Goal: Task Accomplishment & Management: Manage account settings

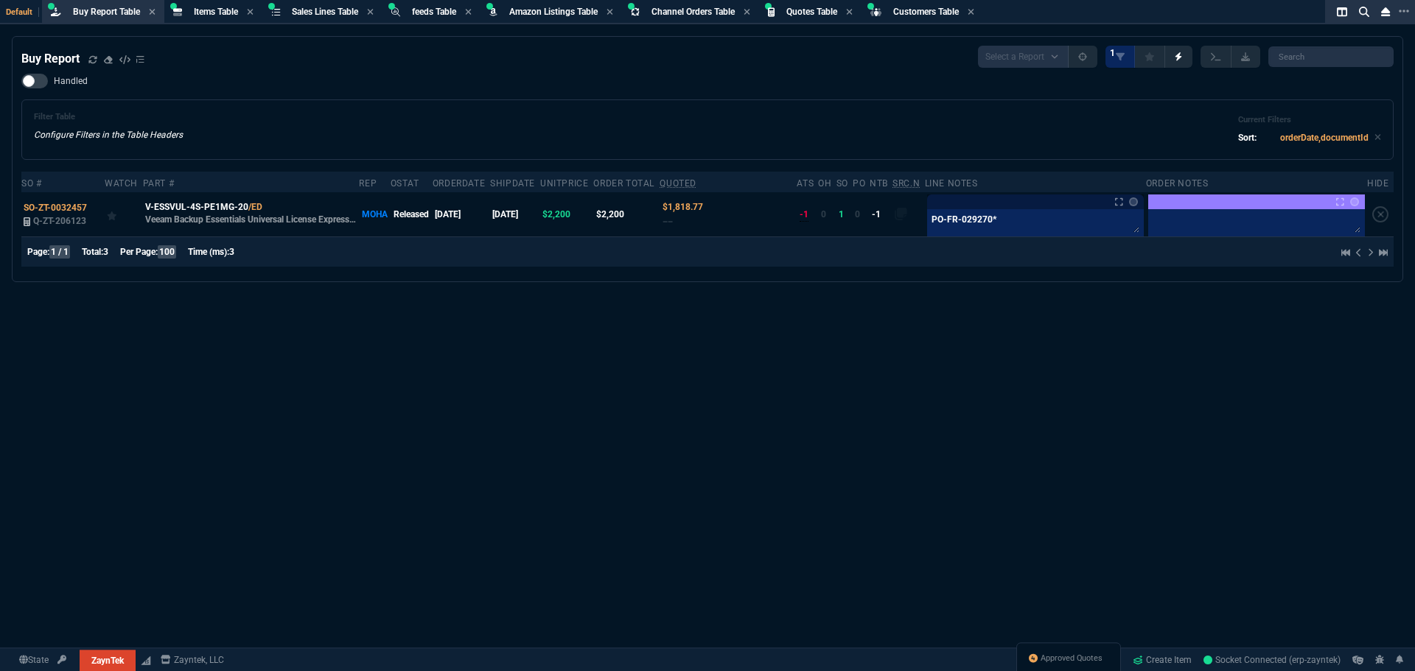
select select "8: NEPT"
click at [746, 399] on div "Buy Report Select a Report Not Purchased 1 Handled Filter Table Configure Filte…" at bounding box center [707, 389] width 1415 height 707
click at [737, 295] on div "Buy Report Select a Report Not Purchased 1 Handled Filter Table Configure Filte…" at bounding box center [707, 389] width 1415 height 707
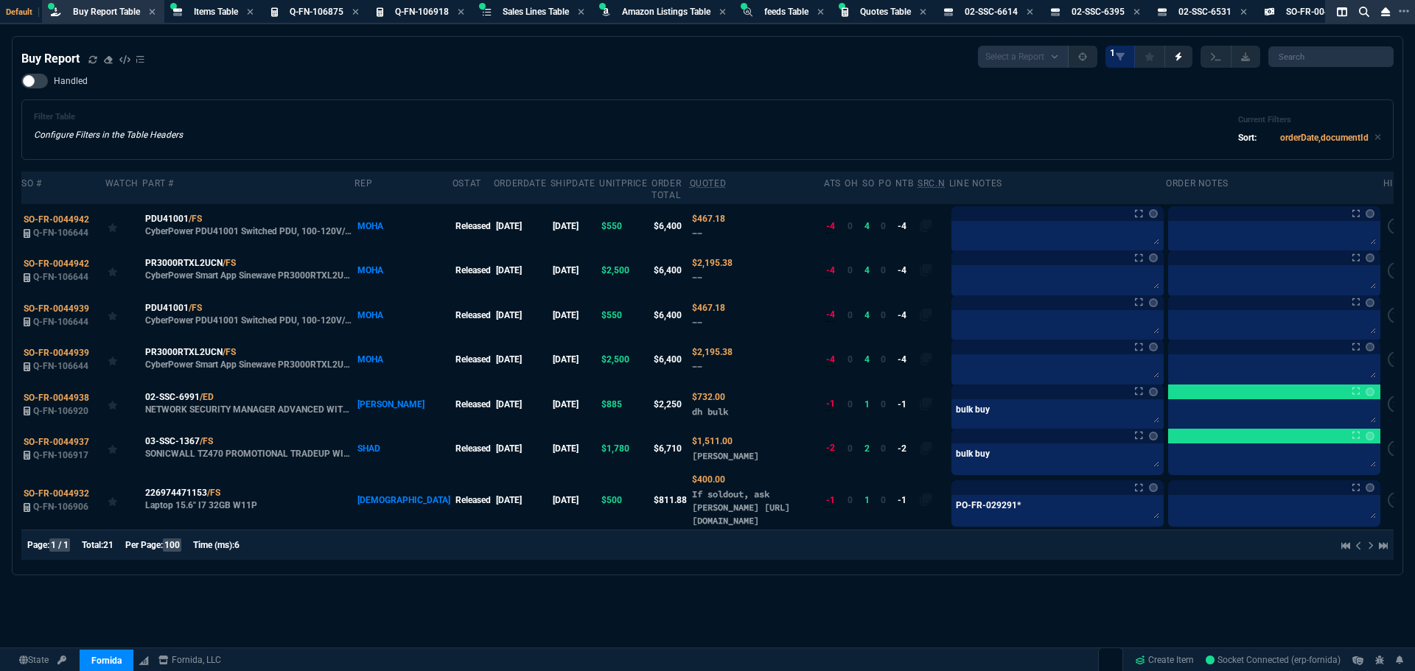
select select "8: NEPT"
click at [97, 215] on icon at bounding box center [99, 219] width 8 height 9
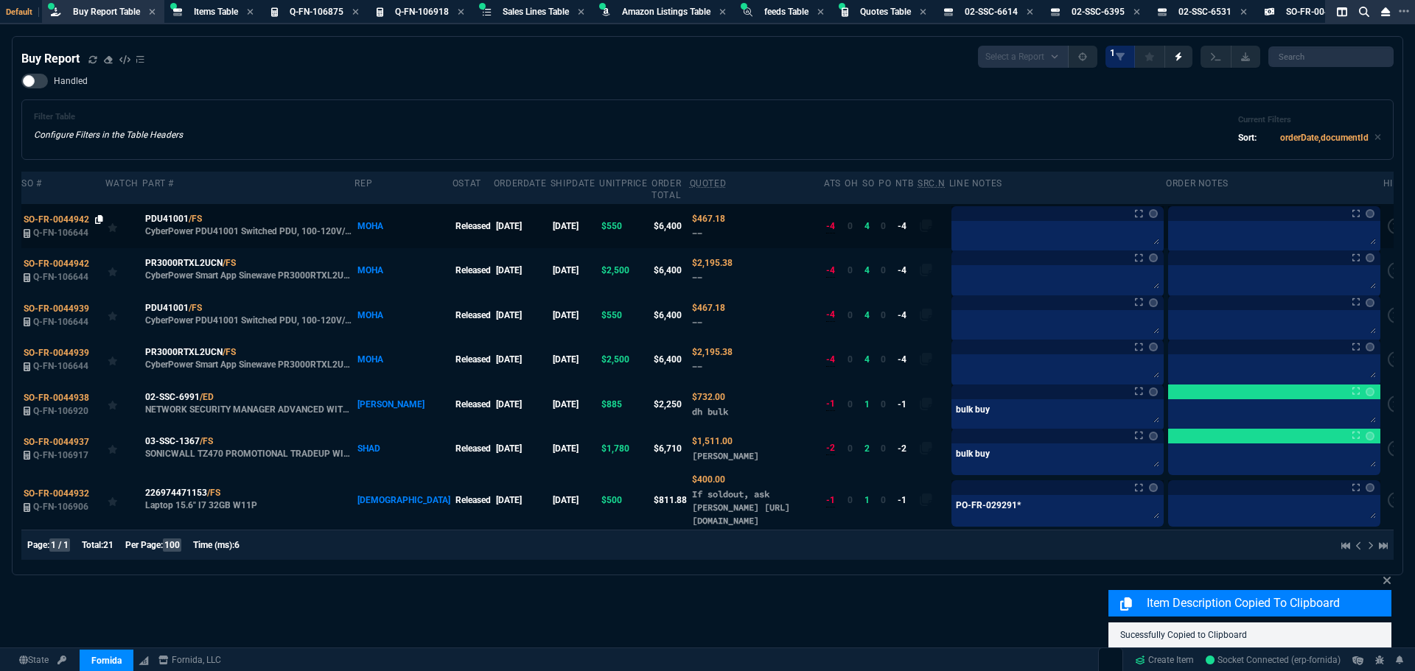
click at [95, 215] on icon at bounding box center [99, 219] width 8 height 9
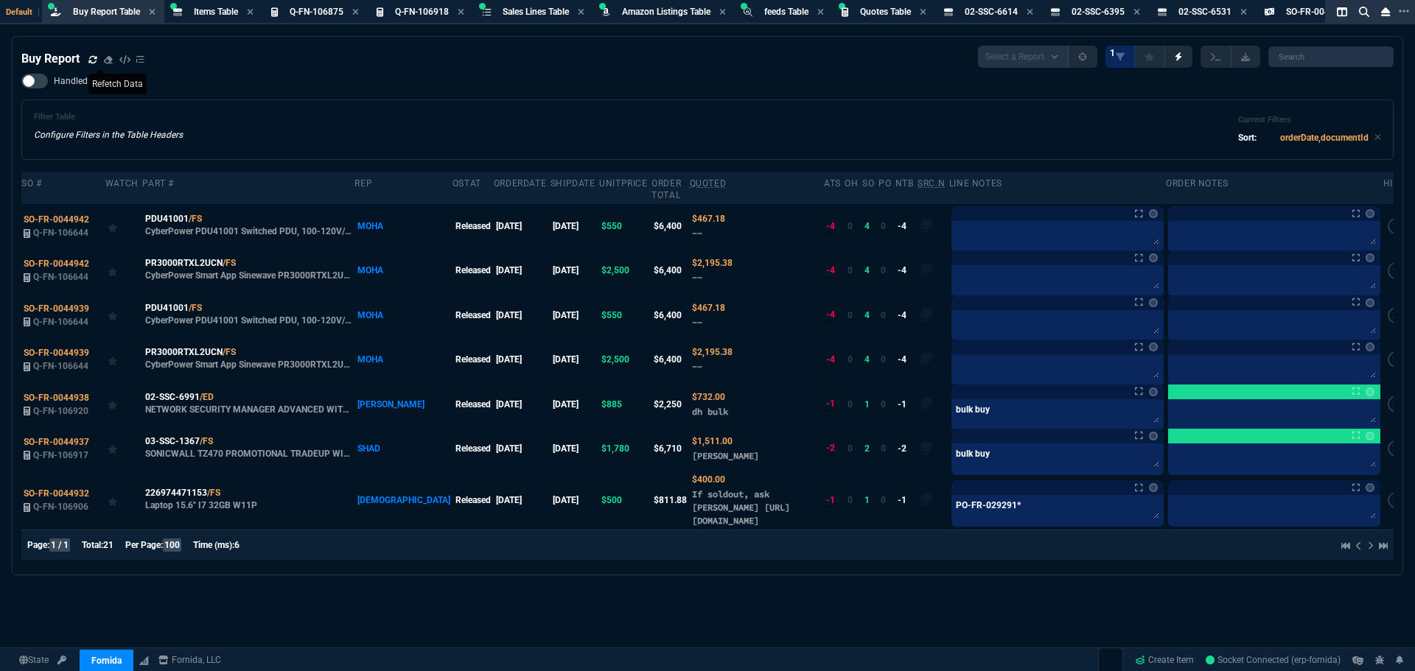
click at [91, 59] on icon at bounding box center [92, 59] width 9 height 9
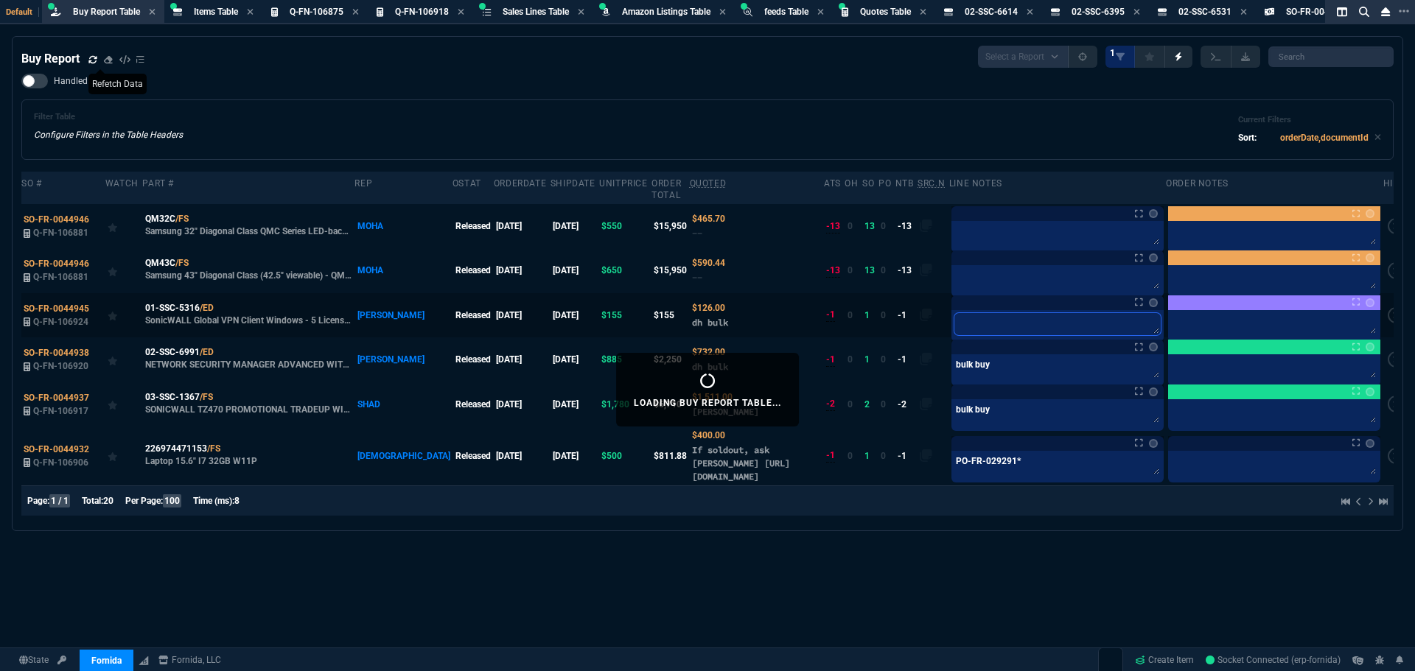
click at [970, 313] on textarea at bounding box center [1057, 324] width 206 height 22
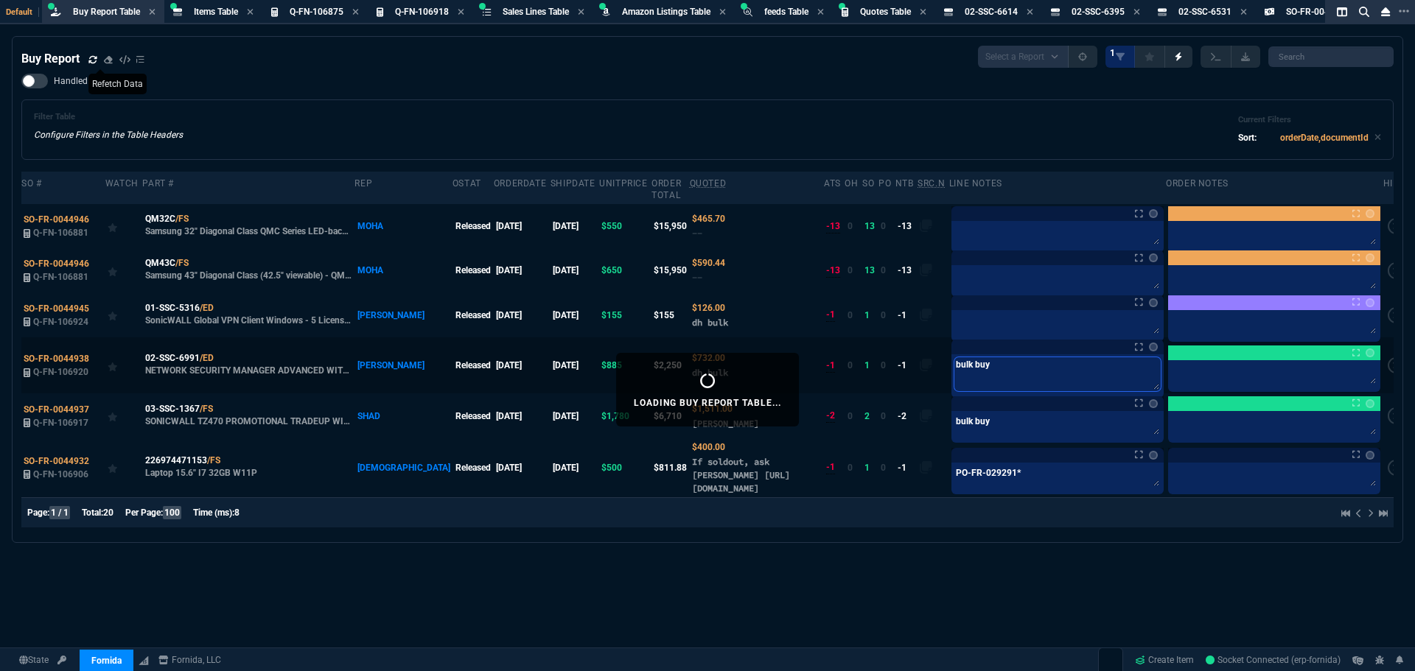
drag, startPoint x: 971, startPoint y: 366, endPoint x: 894, endPoint y: 365, distance: 76.6
click at [894, 365] on tr "SO-FR-0044938 Q-FN-106920 02-SSC-6991 /ED NETWORK SECURITY MANAGER ADVANCED WIT…" at bounding box center [714, 365] width 1387 height 56
click at [957, 313] on textarea at bounding box center [1057, 324] width 206 height 22
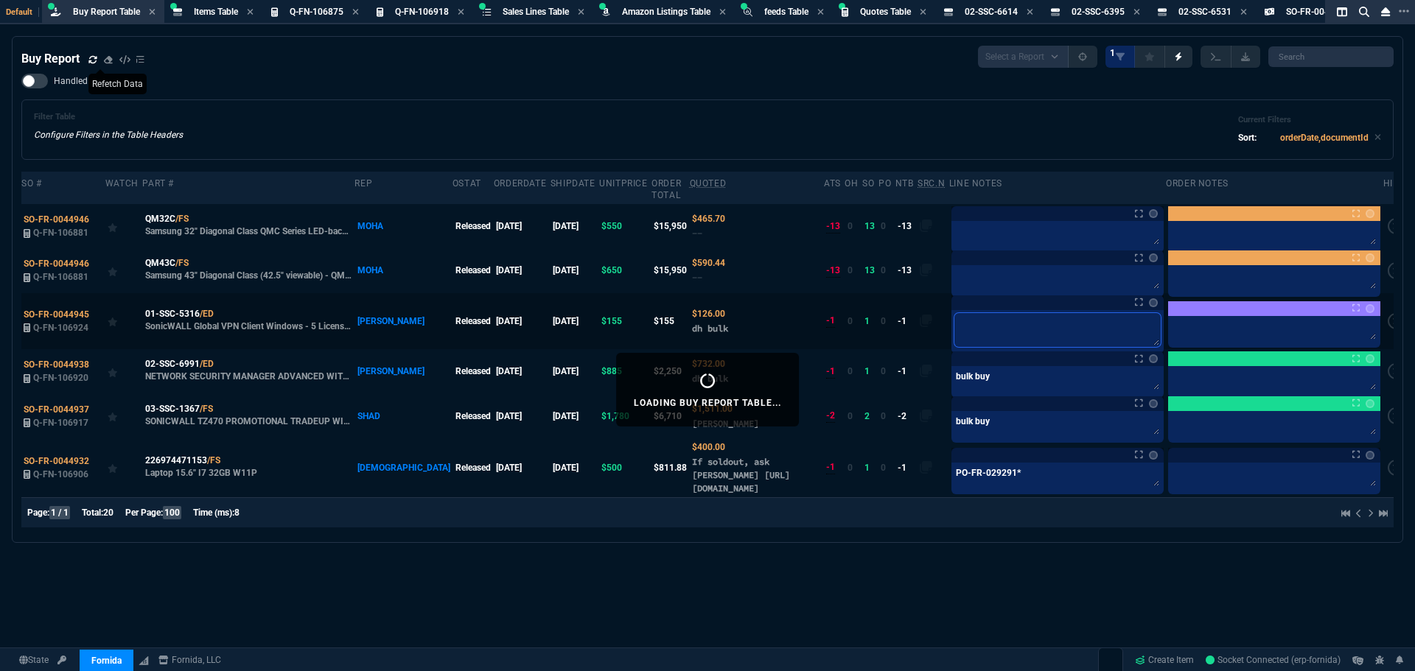
paste textarea "bulk buy"
type textarea "bulk buy"
click at [97, 259] on icon at bounding box center [99, 263] width 8 height 9
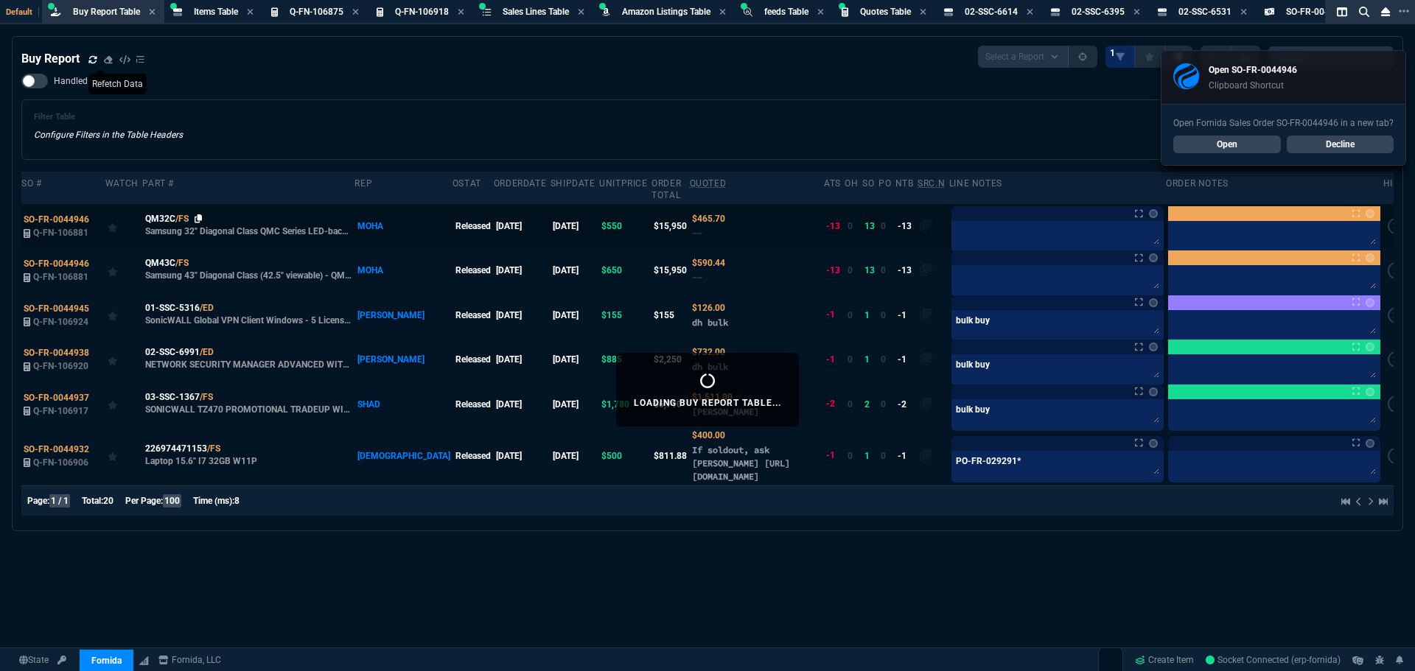
click at [197, 214] on icon at bounding box center [198, 218] width 8 height 9
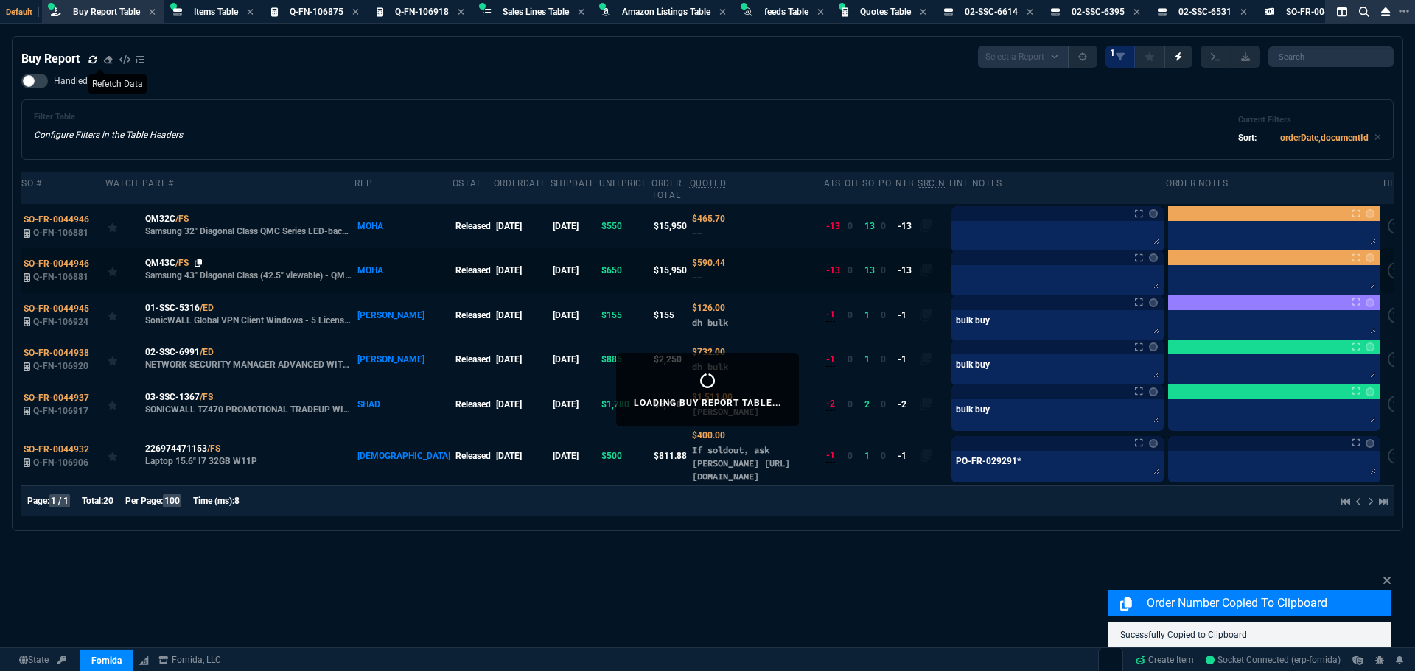
click at [200, 259] on icon at bounding box center [198, 263] width 8 height 9
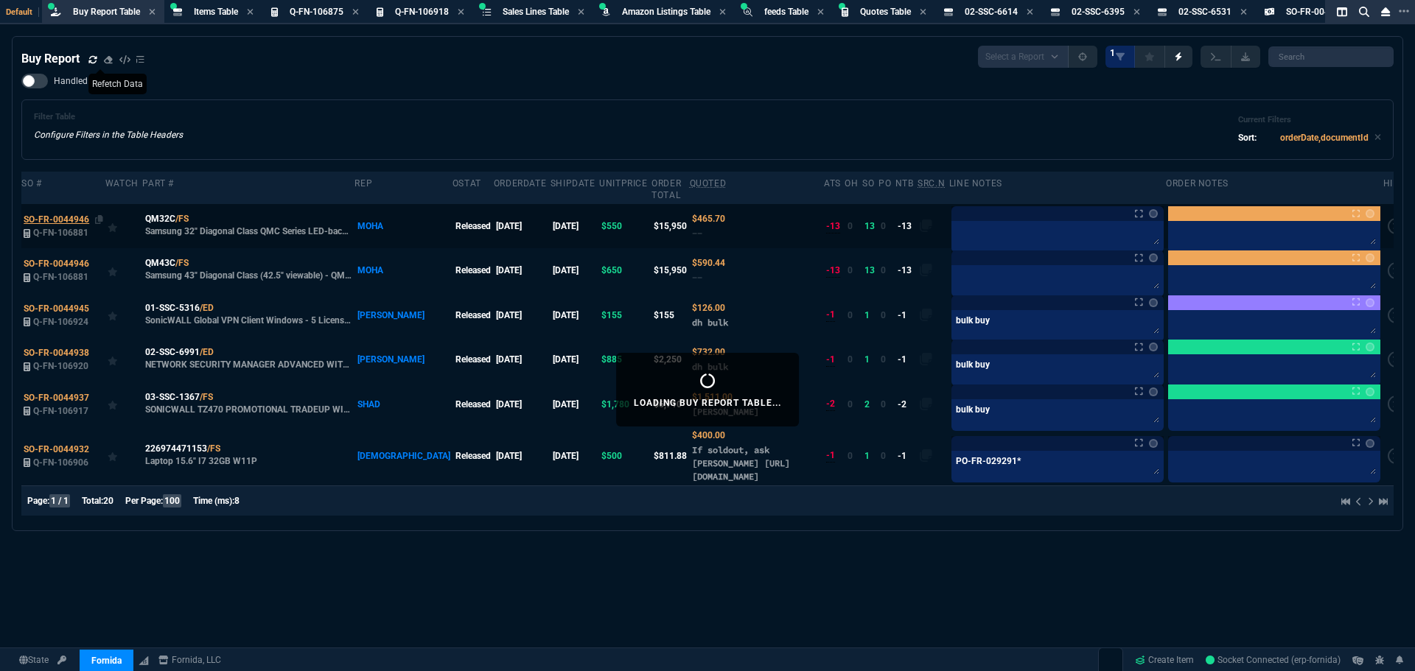
click at [42, 214] on span "SO-FR-0044946" at bounding box center [57, 219] width 66 height 10
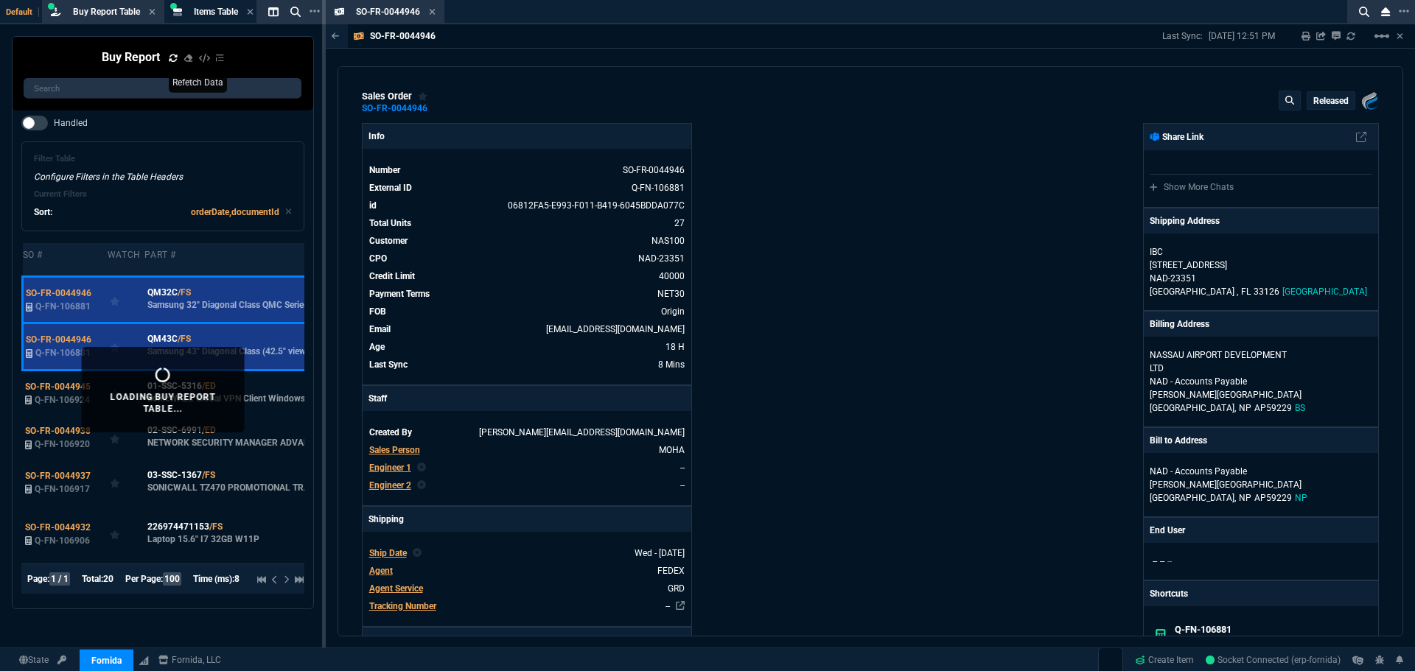
click at [907, 355] on div "Fornida, LLC [STREET_ADDRESS] Share Link Show More Chats Shipping Address IBC […" at bounding box center [1124, 550] width 508 height 854
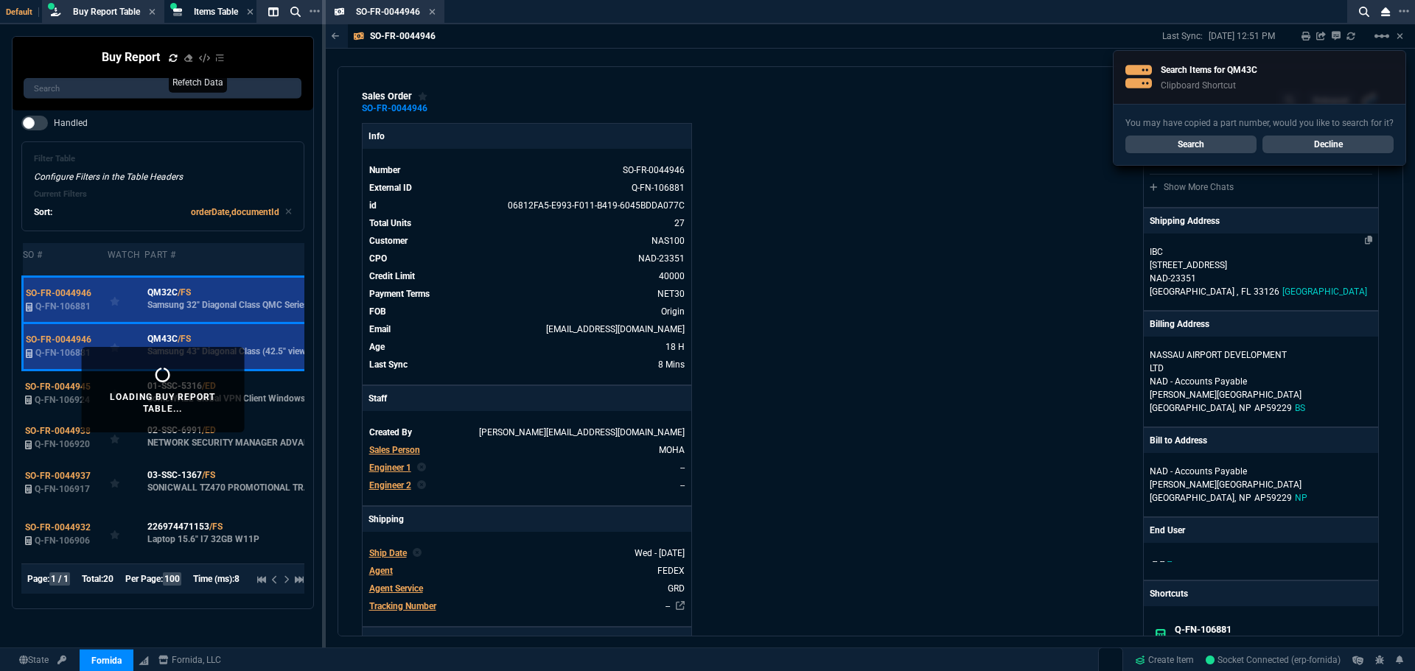
click at [1207, 266] on p "[STREET_ADDRESS]" at bounding box center [1260, 265] width 222 height 13
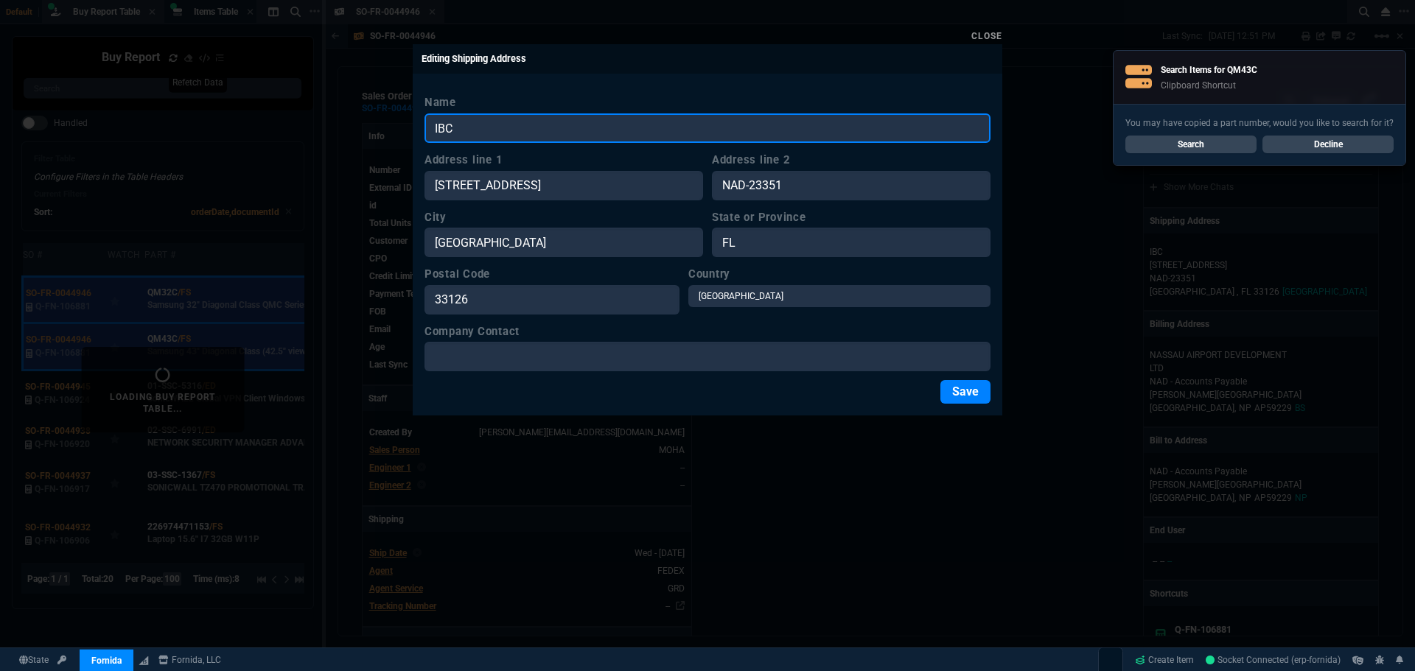
drag, startPoint x: 491, startPoint y: 127, endPoint x: 314, endPoint y: 125, distance: 176.8
click at [320, 124] on div "Close Editing Shipping Address Name IBC Address line [STREET_ADDRESS] Address l…" at bounding box center [707, 335] width 1415 height 671
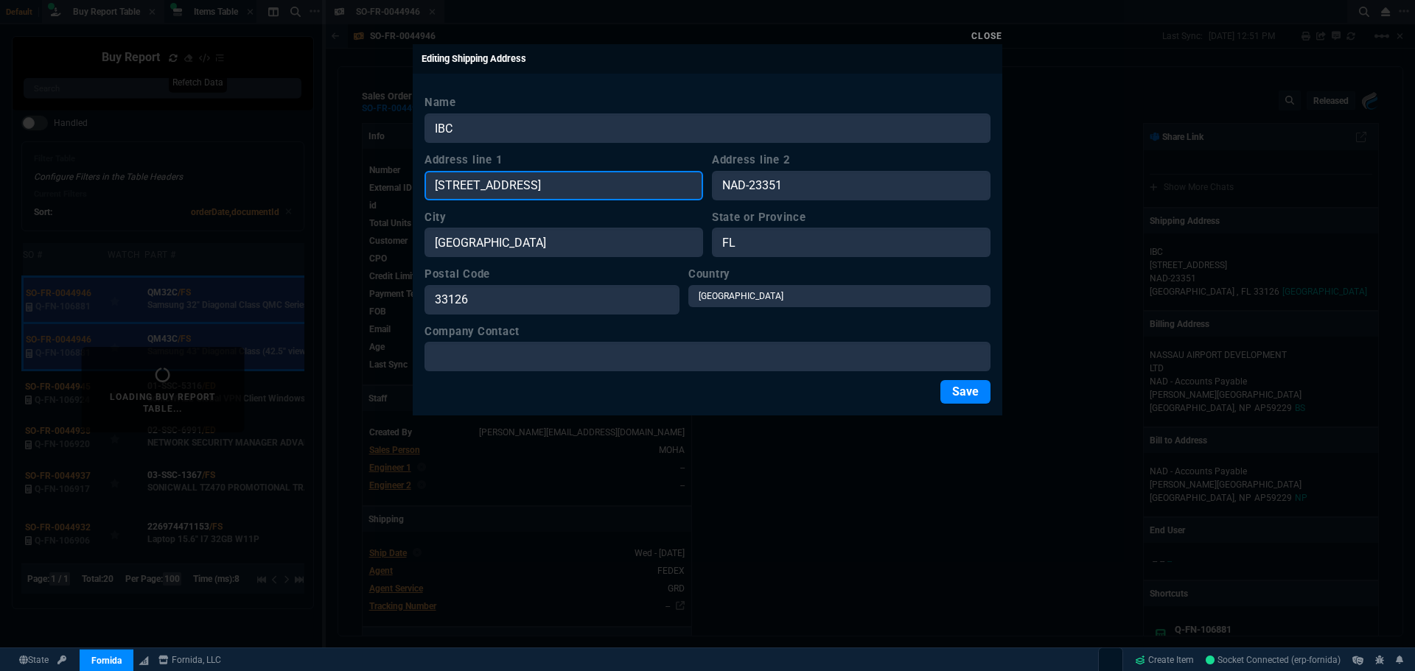
drag, startPoint x: 530, startPoint y: 188, endPoint x: 410, endPoint y: 186, distance: 120.1
click at [410, 186] on div "Close Editing Shipping Address Name IBC Address line [STREET_ADDRESS] Address l…" at bounding box center [707, 335] width 1415 height 671
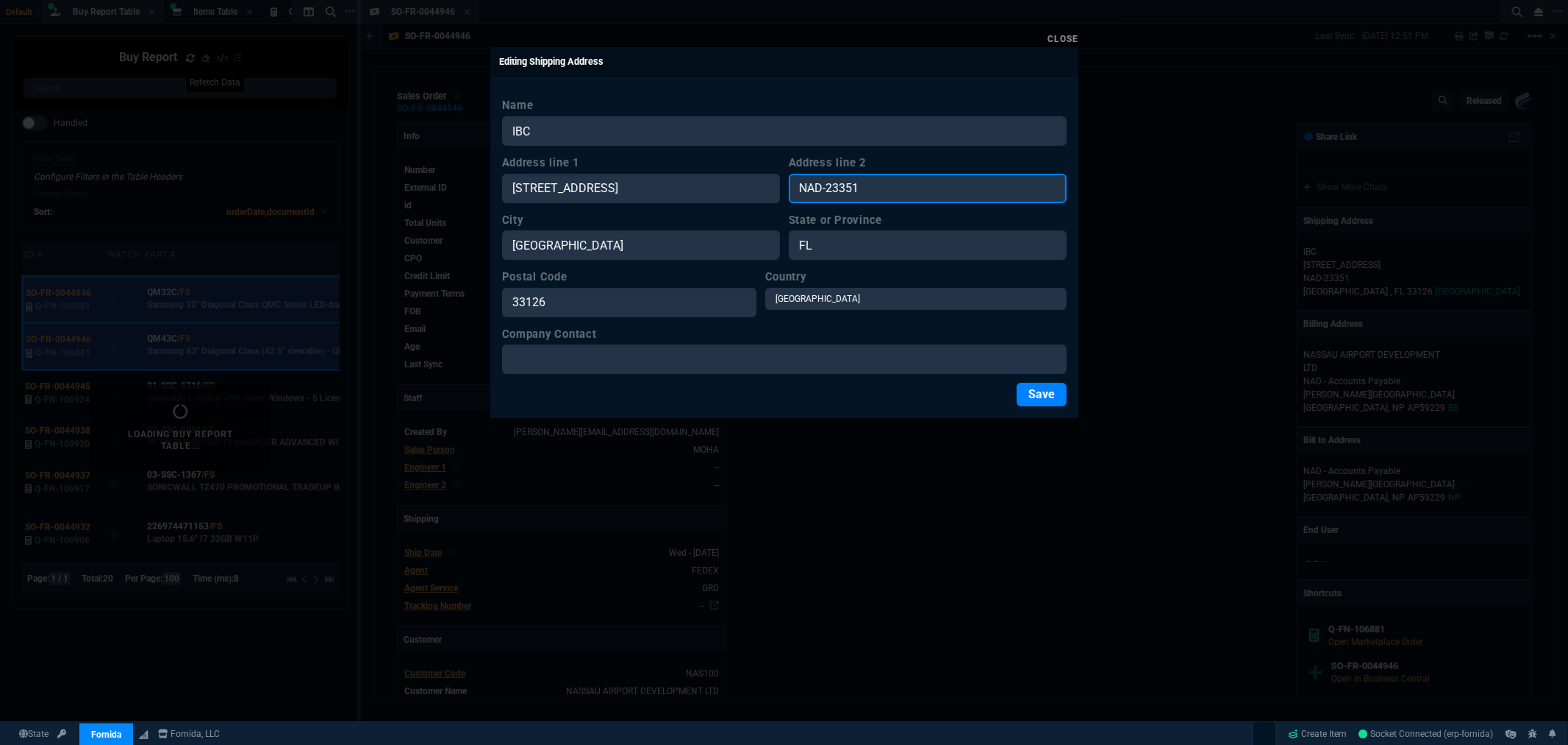
drag, startPoint x: 813, startPoint y: 190, endPoint x: 776, endPoint y: 192, distance: 37.1
click at [778, 192] on div "Address line [STREET_ADDRESS]" at bounding box center [784, 179] width 565 height 49
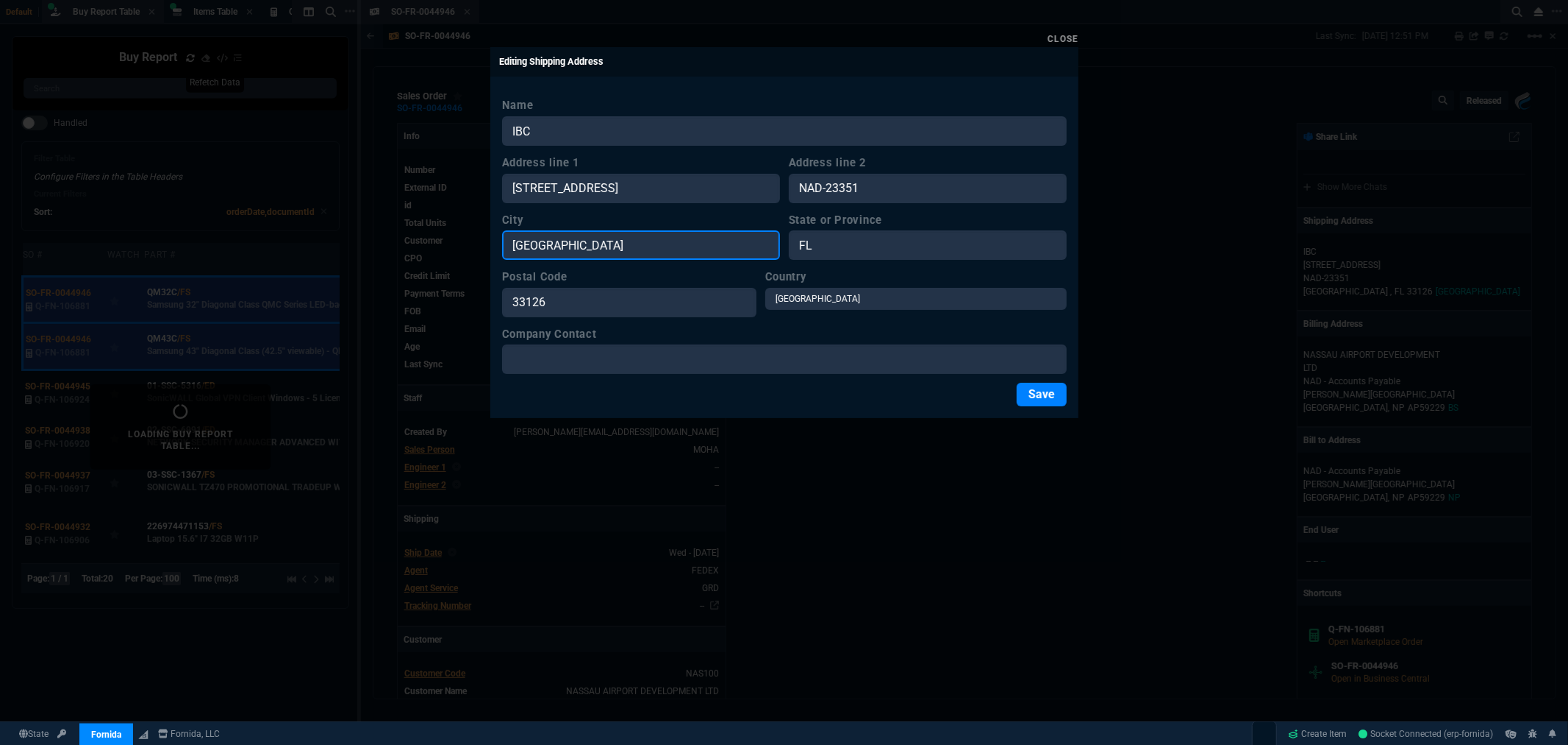
click at [545, 234] on input "[GEOGRAPHIC_DATA]" at bounding box center [641, 245] width 277 height 29
drag, startPoint x: 458, startPoint y: 254, endPoint x: 448, endPoint y: 254, distance: 10.0
click at [448, 254] on div "Close Editing Shipping Address Name IBC Address line [STREET_ADDRESS] Address l…" at bounding box center [784, 372] width 1568 height 745
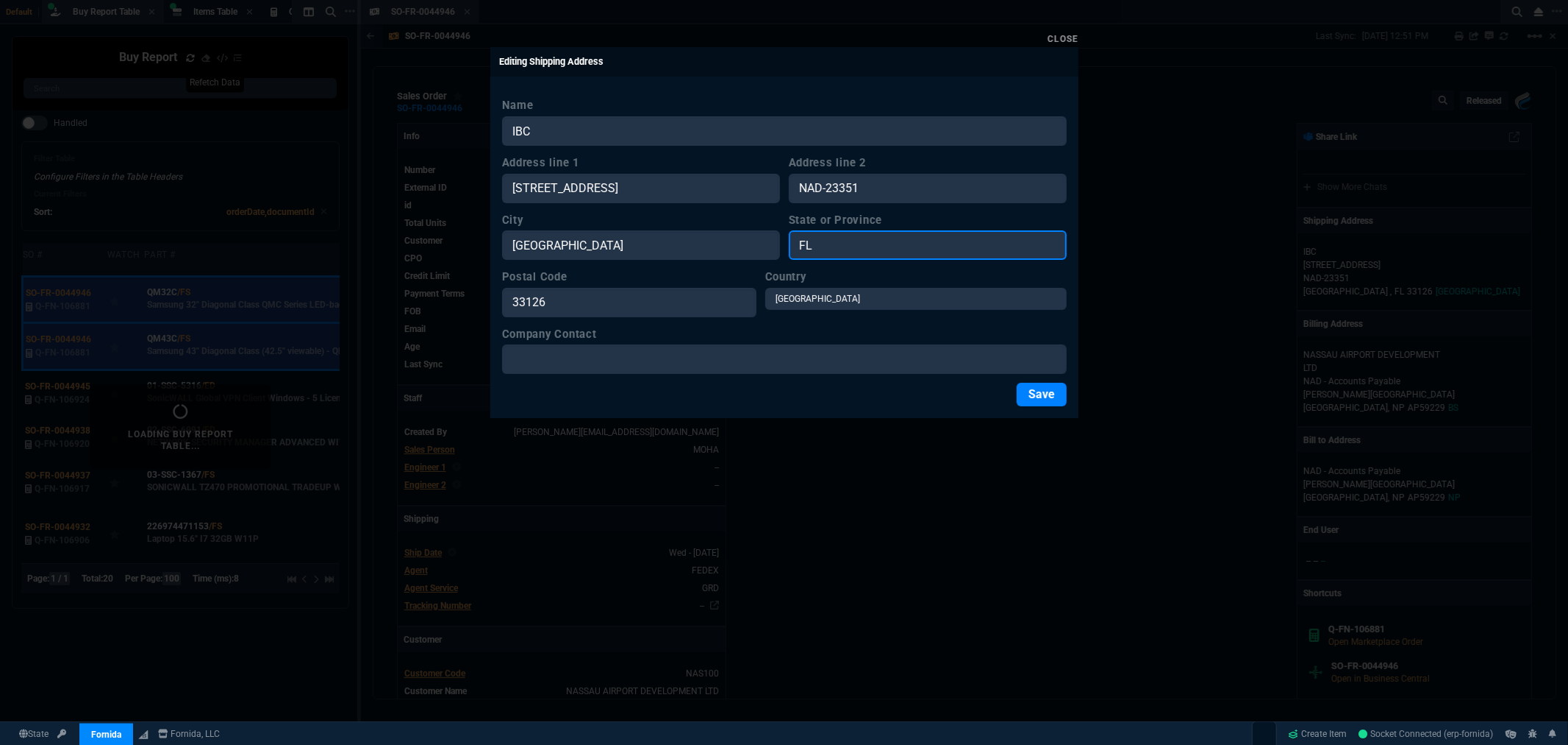
drag, startPoint x: 818, startPoint y: 248, endPoint x: 774, endPoint y: 248, distance: 44.0
click at [774, 248] on div "City [GEOGRAPHIC_DATA] or Province [GEOGRAPHIC_DATA]" at bounding box center [784, 236] width 565 height 49
click at [1053, 42] on link "Close" at bounding box center [1063, 39] width 31 height 10
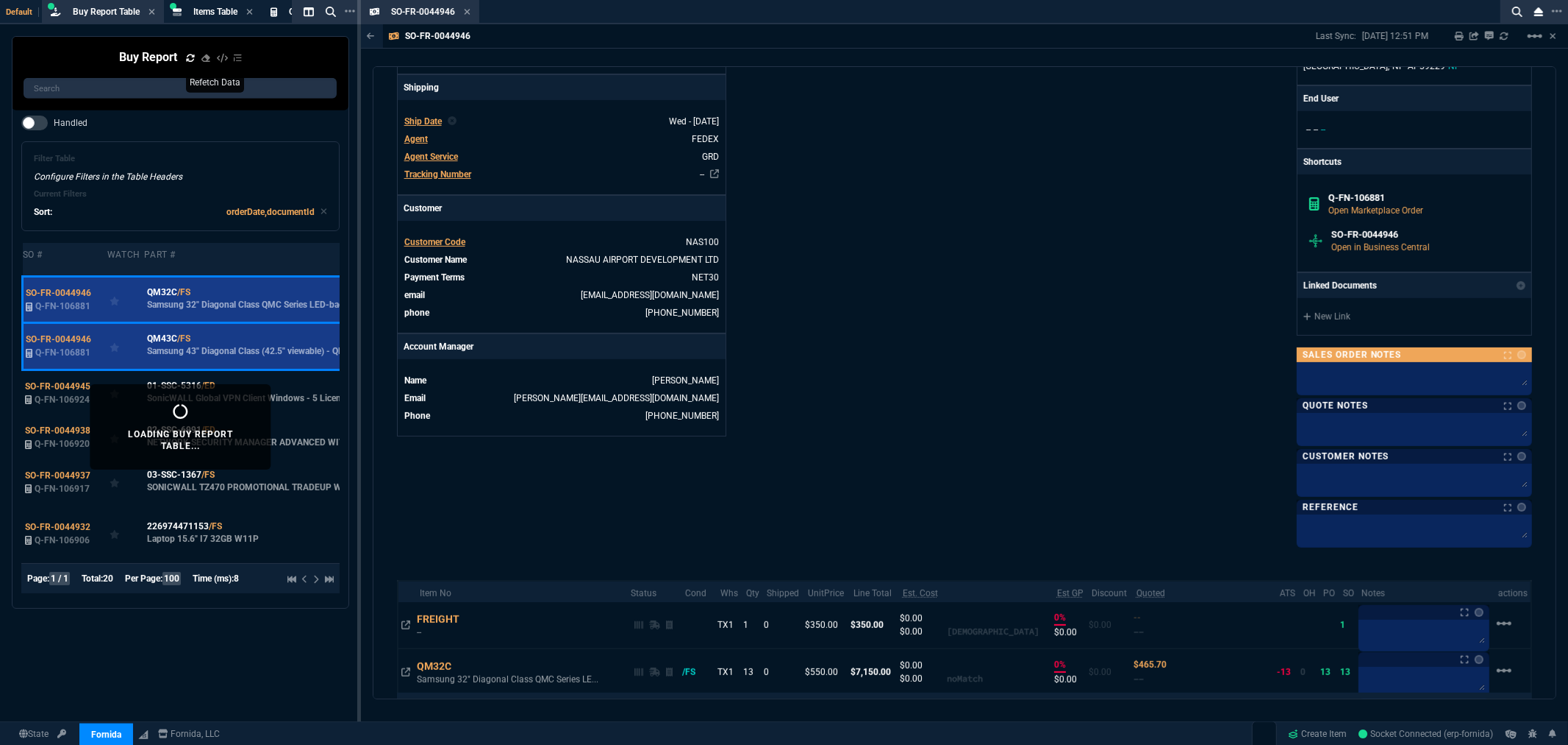
scroll to position [408, 0]
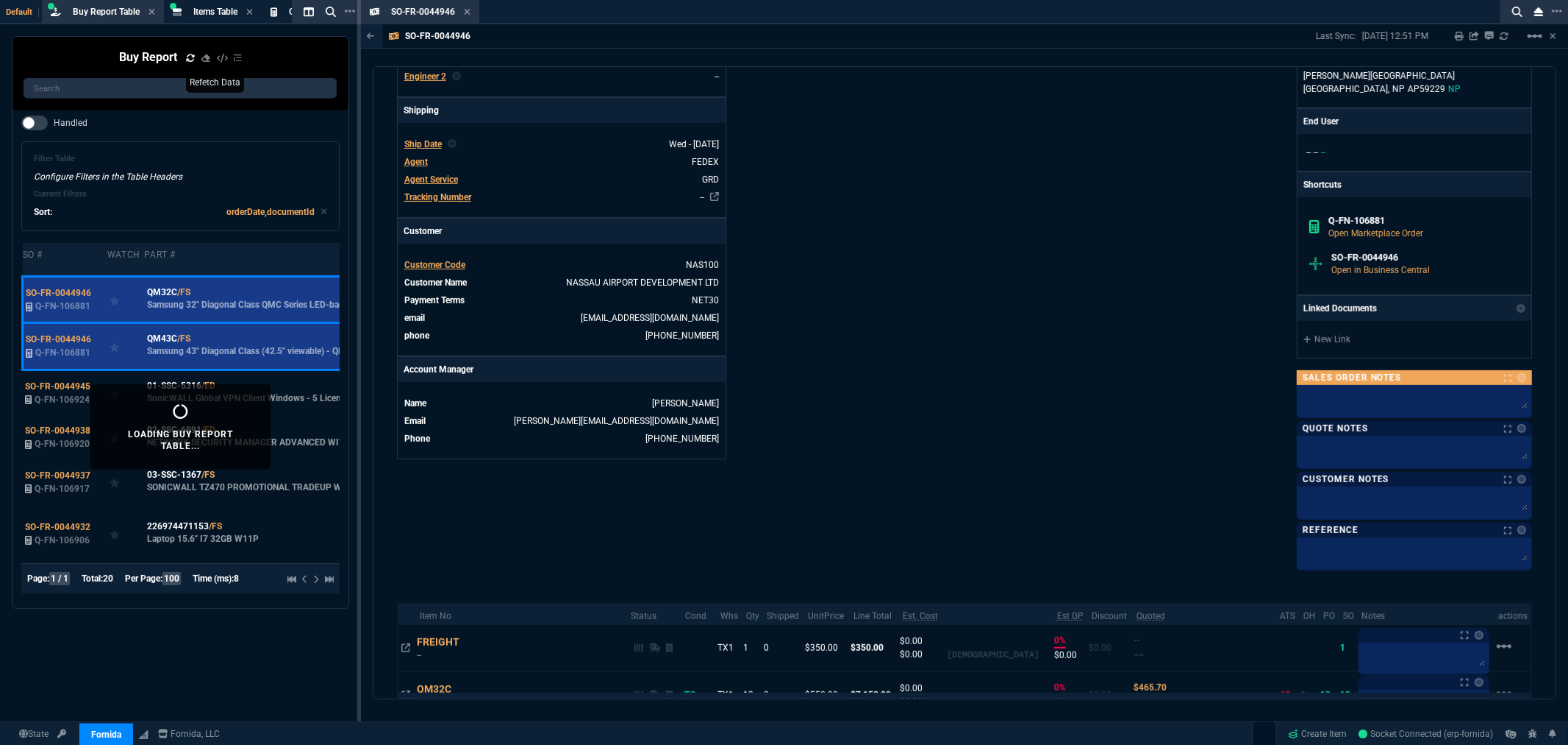
click at [1334, 327] on div "New Link" at bounding box center [1414, 339] width 234 height 37
click at [1328, 337] on link "New Link" at bounding box center [1414, 339] width 222 height 13
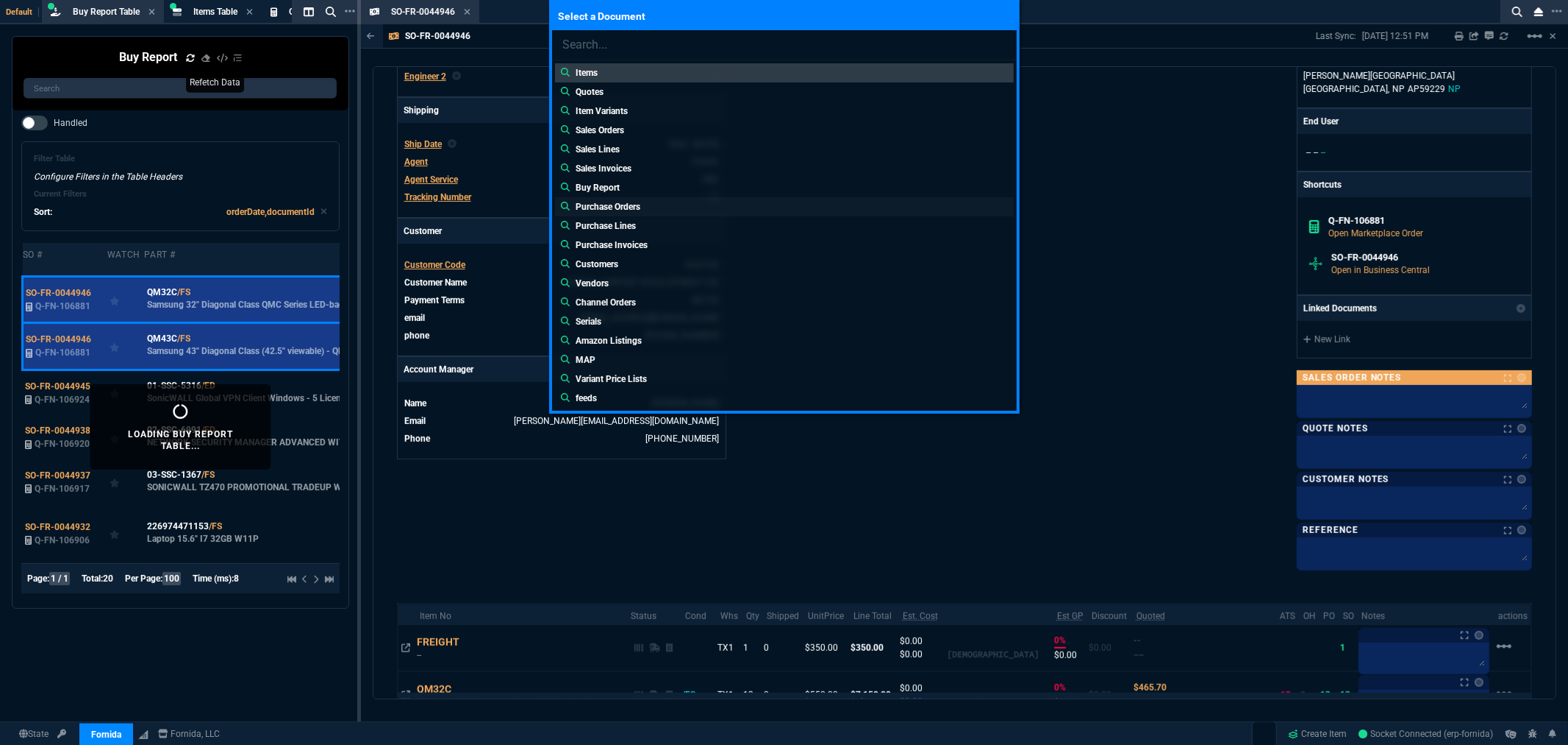
click at [609, 207] on p "Purchase Orders" at bounding box center [608, 206] width 65 height 13
type input "Purchase Orders:"
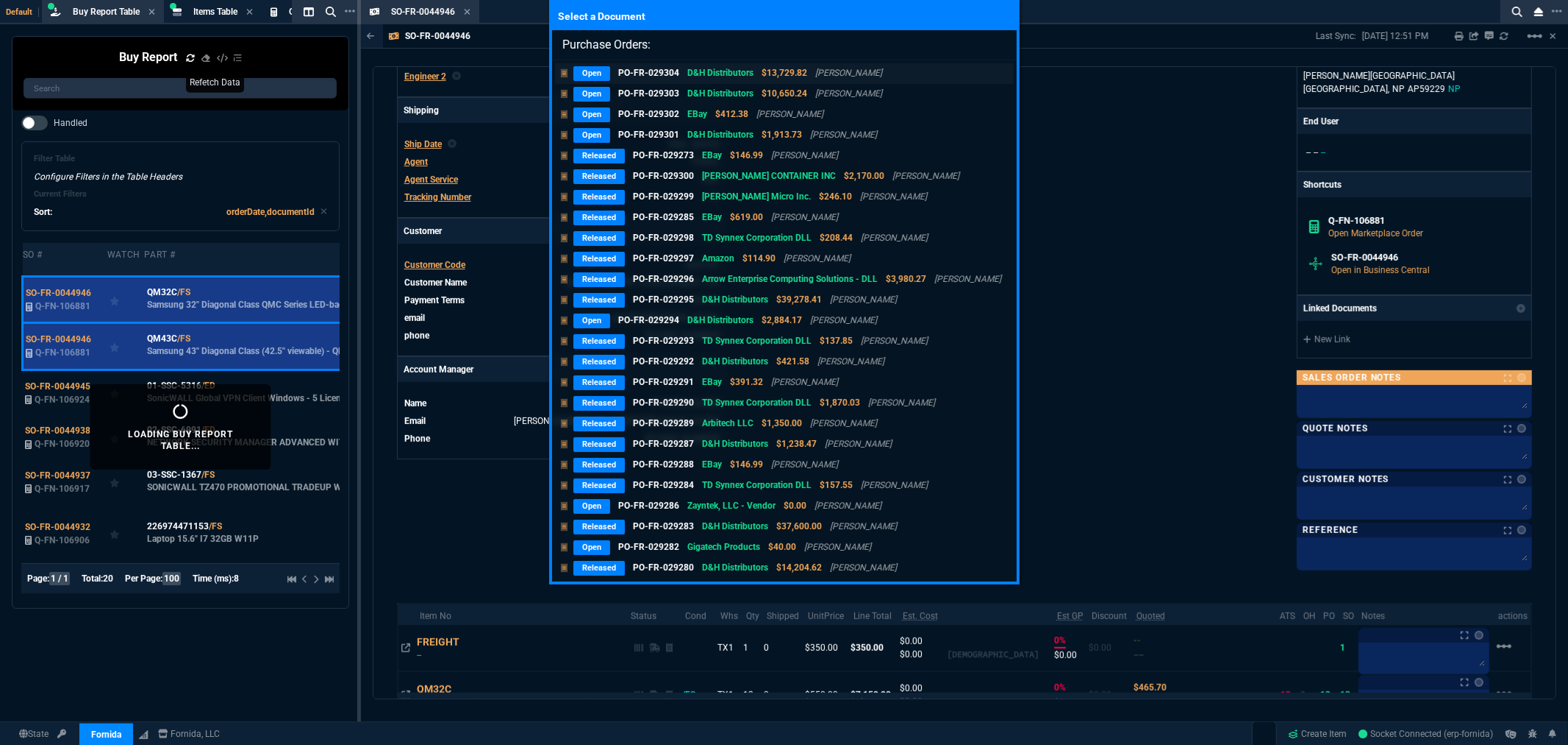
click at [641, 71] on p "PO-FR-029304" at bounding box center [649, 72] width 61 height 13
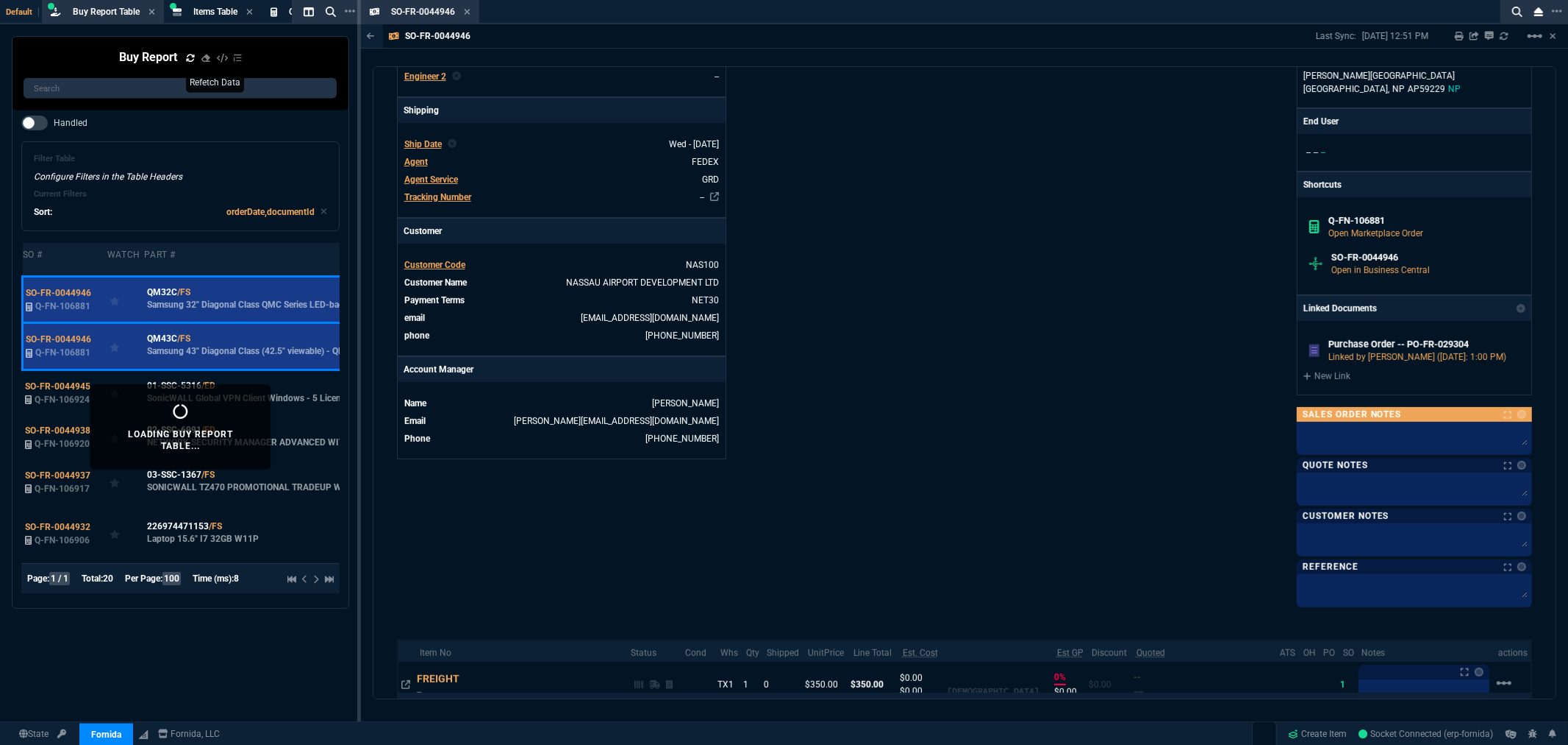
scroll to position [337, 0]
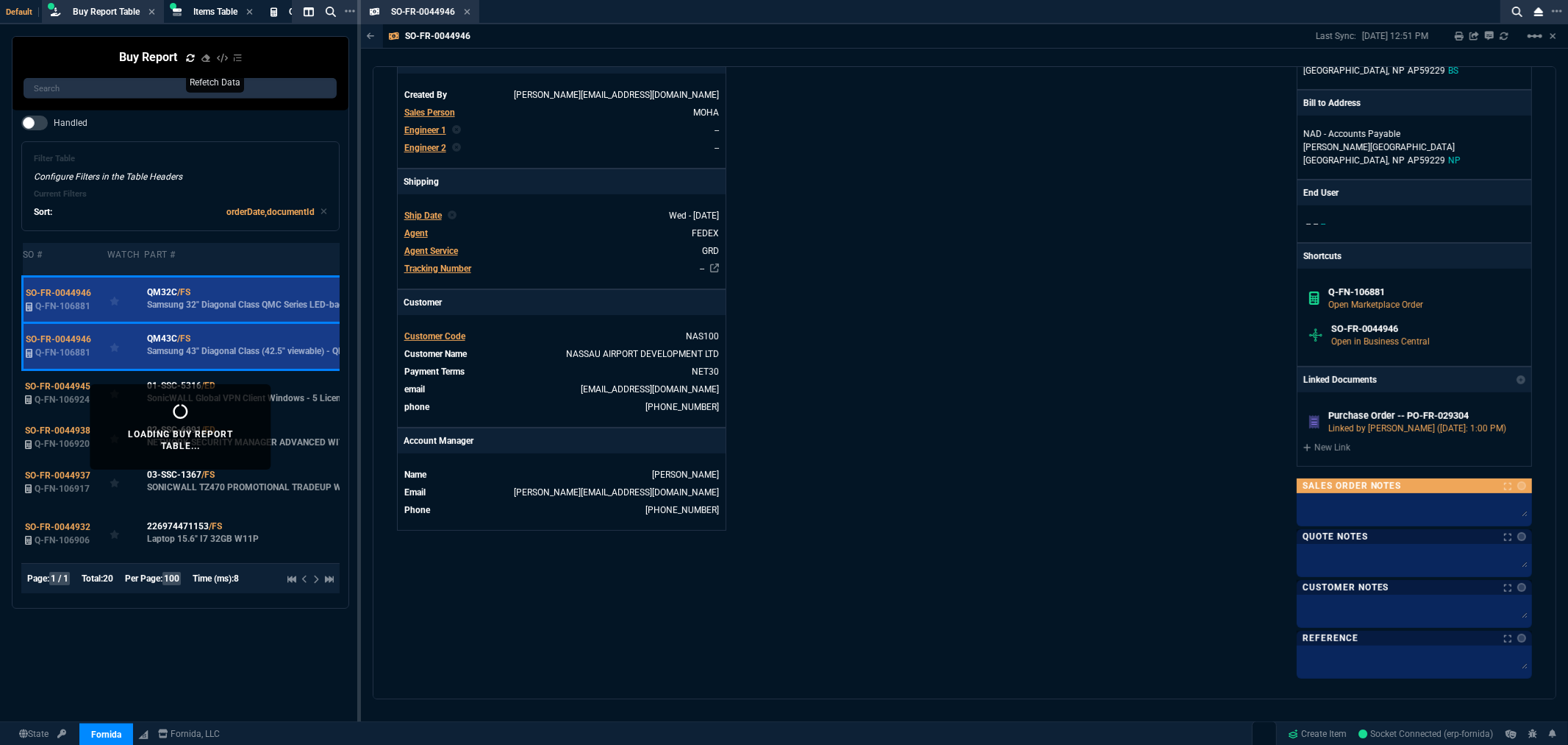
drag, startPoint x: 971, startPoint y: 259, endPoint x: 549, endPoint y: 63, distance: 465.3
click at [969, 245] on div "Fornida, LLC [STREET_ADDRESS] Share Link Show More Chats Shipping Address IBC […" at bounding box center [1249, 231] width 568 height 890
click at [472, 10] on div "SO-FR-0044946 Sales Order" at bounding box center [420, 12] width 113 height 18
click at [464, 10] on icon at bounding box center [467, 11] width 7 height 9
